Goal: Task Accomplishment & Management: Use online tool/utility

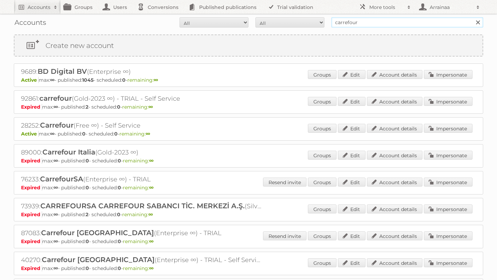
click at [369, 21] on input "carrefour" at bounding box center [407, 22] width 152 height 10
type input "c"
type input "sapient"
click at [473, 17] on input "Search" at bounding box center [478, 22] width 10 height 10
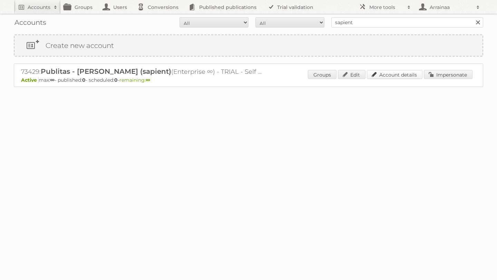
click at [390, 73] on link "Account details" at bounding box center [395, 74] width 56 height 9
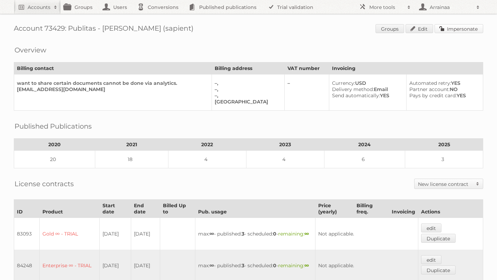
click at [444, 31] on link "Impersonate" at bounding box center [459, 28] width 49 height 9
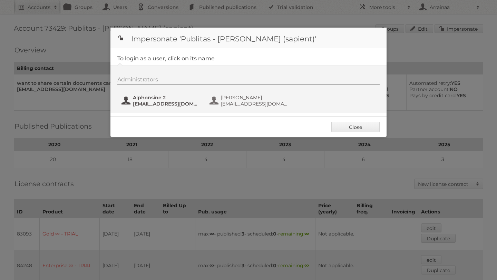
click at [163, 97] on span "Alphonsine 2" at bounding box center [166, 98] width 67 height 6
